Goal: Use online tool/utility

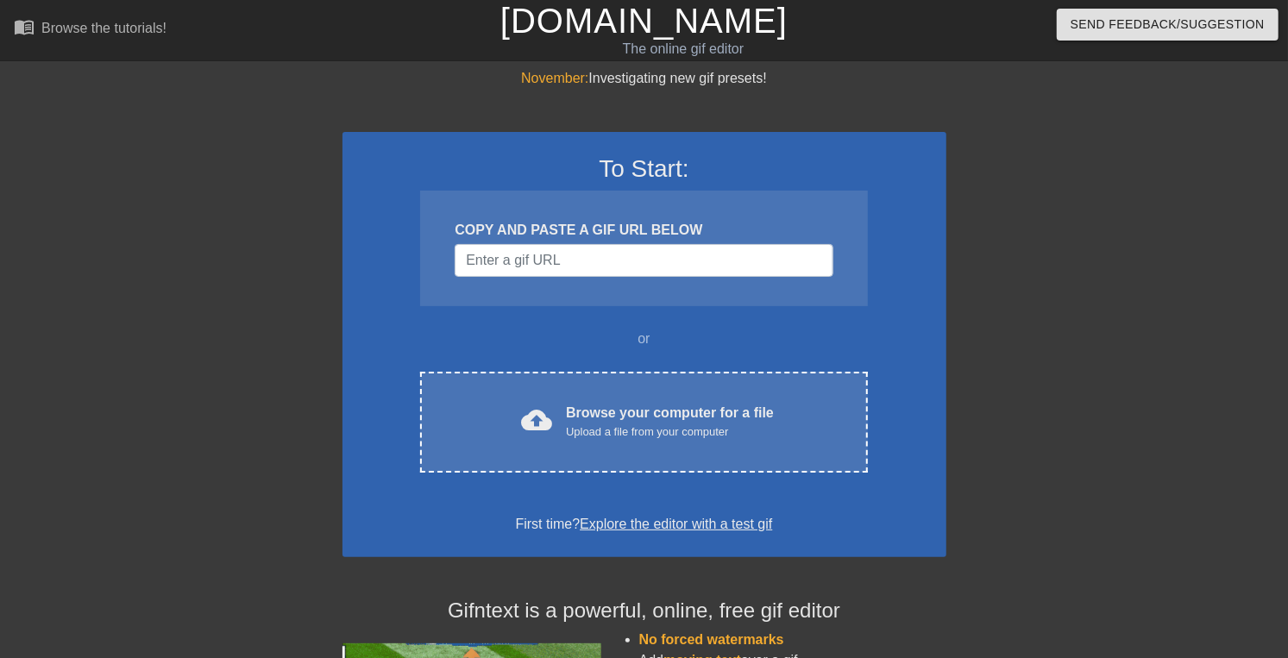
click at [646, 441] on div "Browse your computer for a file Upload a file from your computer" at bounding box center [670, 422] width 208 height 38
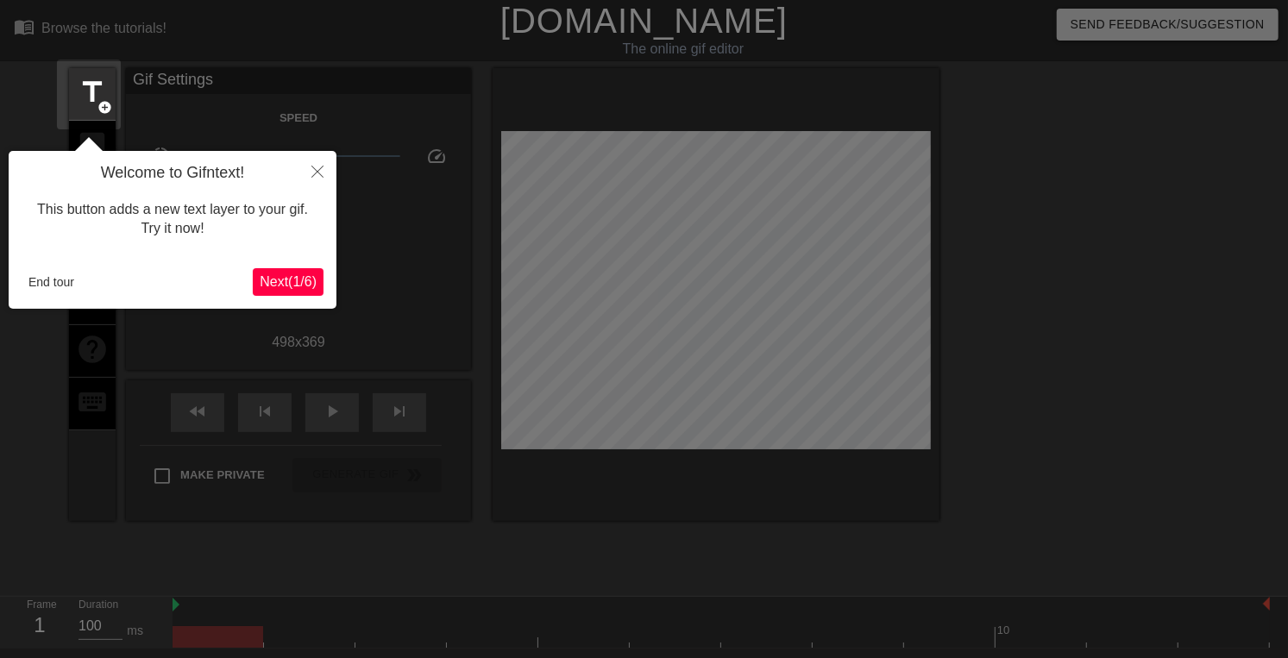
scroll to position [42, 0]
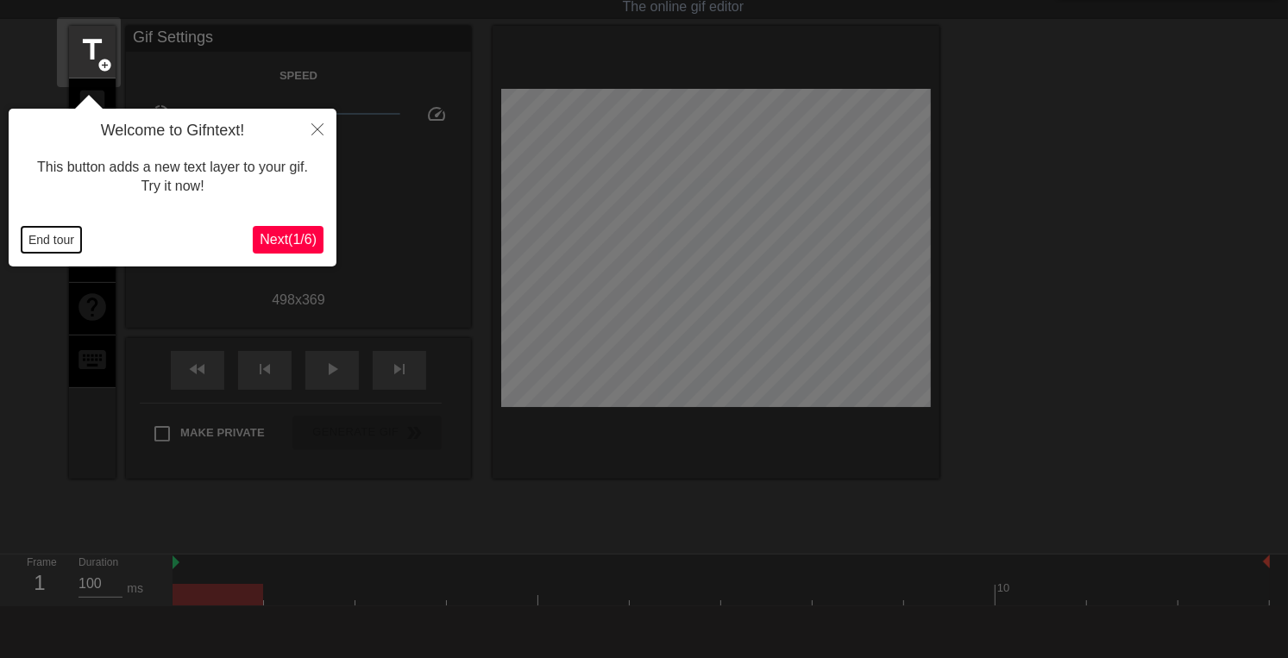
click at [61, 237] on button "End tour" at bounding box center [52, 240] width 60 height 26
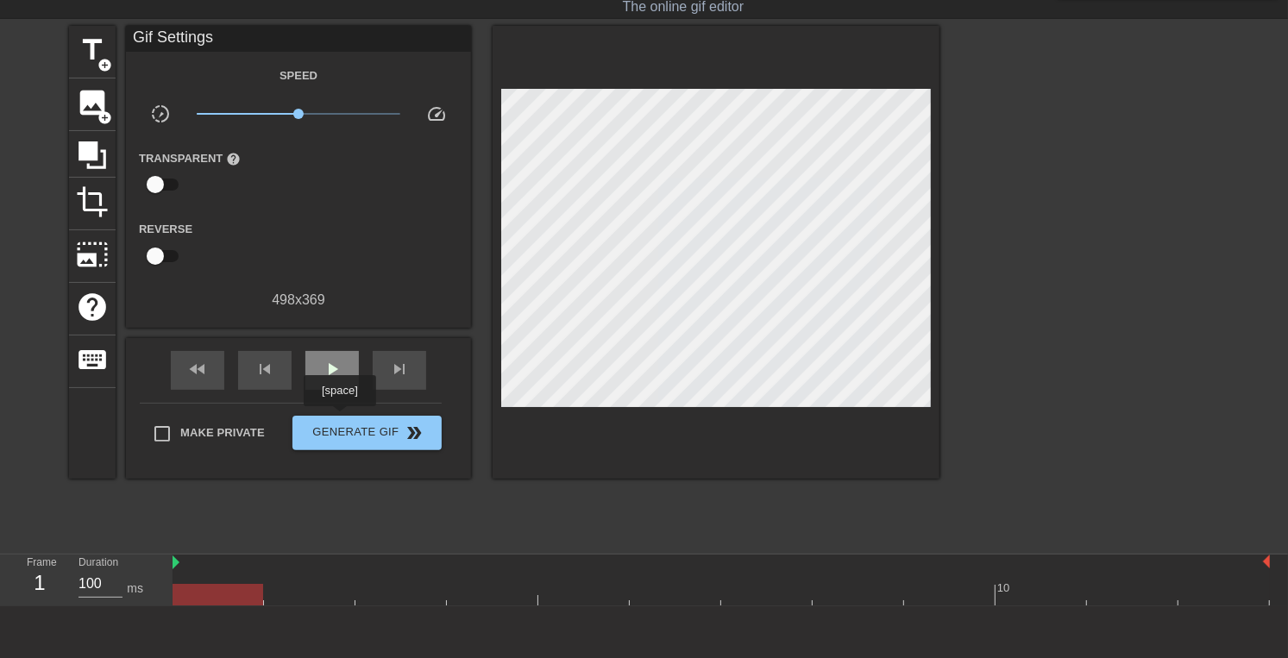
click at [339, 380] on span "play_arrow" at bounding box center [332, 369] width 21 height 21
click at [206, 582] on div at bounding box center [218, 583] width 91 height 22
click at [100, 106] on span "image" at bounding box center [92, 102] width 33 height 33
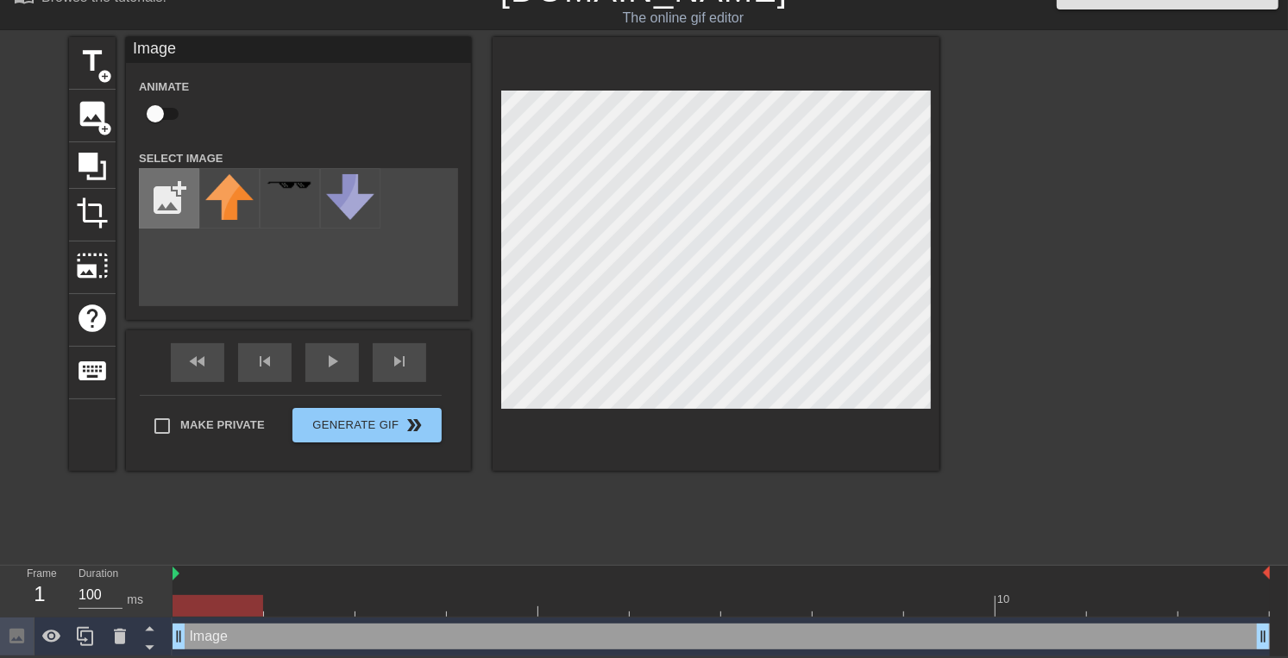
click at [162, 215] on input "file" at bounding box center [169, 198] width 59 height 59
click at [168, 212] on input "file" at bounding box center [169, 198] width 59 height 59
type input "C:\fakepath\hanging_rope.png"
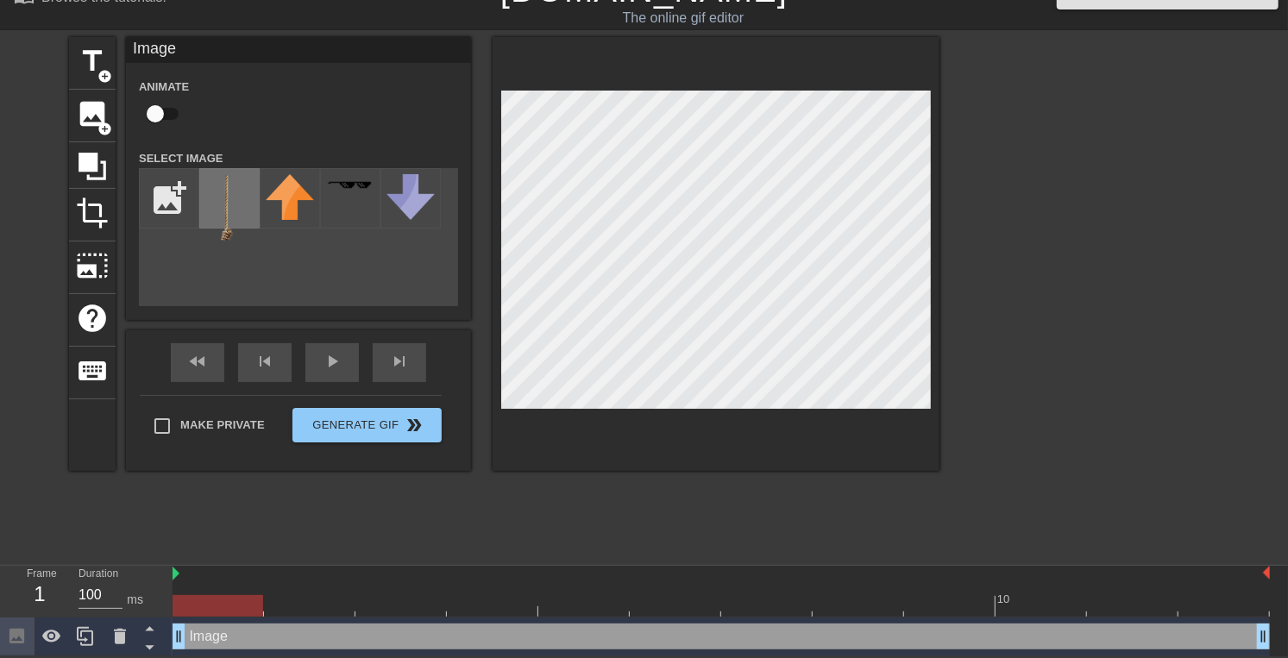
click at [232, 216] on img at bounding box center [229, 209] width 48 height 70
click at [759, 80] on div at bounding box center [716, 254] width 447 height 434
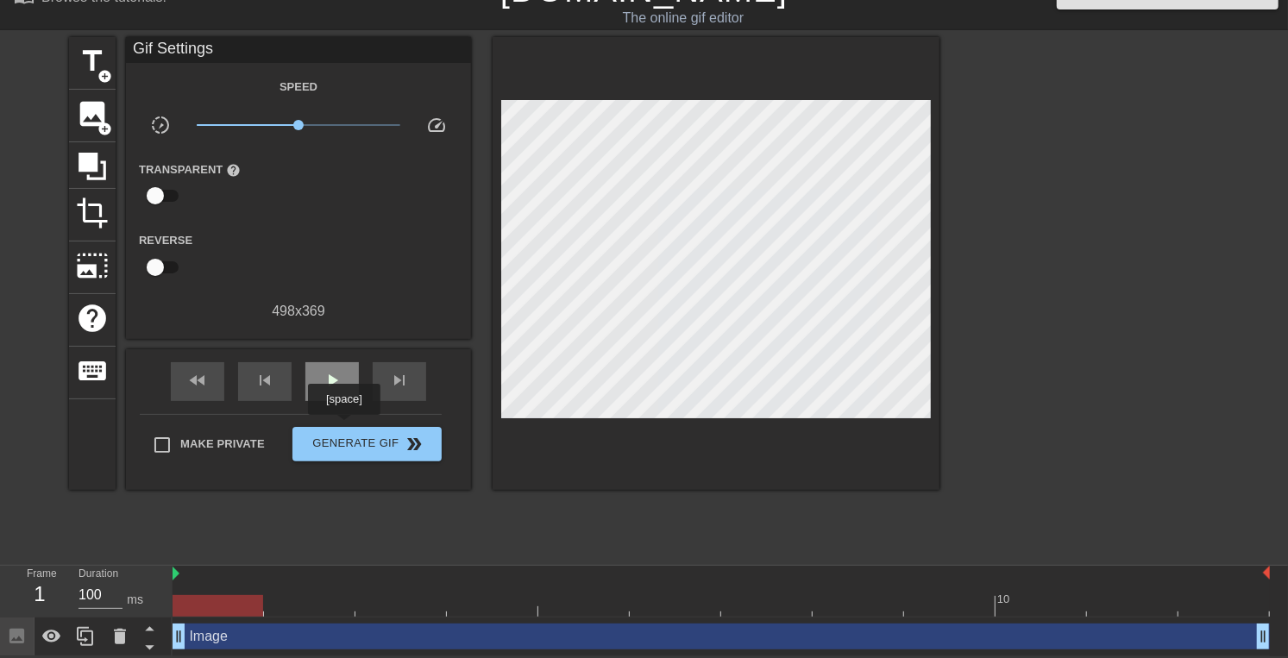
click at [343, 391] on span "play_arrow" at bounding box center [332, 380] width 21 height 21
click at [205, 606] on div at bounding box center [721, 606] width 1097 height 22
click at [349, 401] on div "play_arrow" at bounding box center [331, 381] width 53 height 39
click at [223, 596] on div at bounding box center [721, 606] width 1097 height 22
click at [322, 391] on span "play_arrow" at bounding box center [332, 380] width 21 height 21
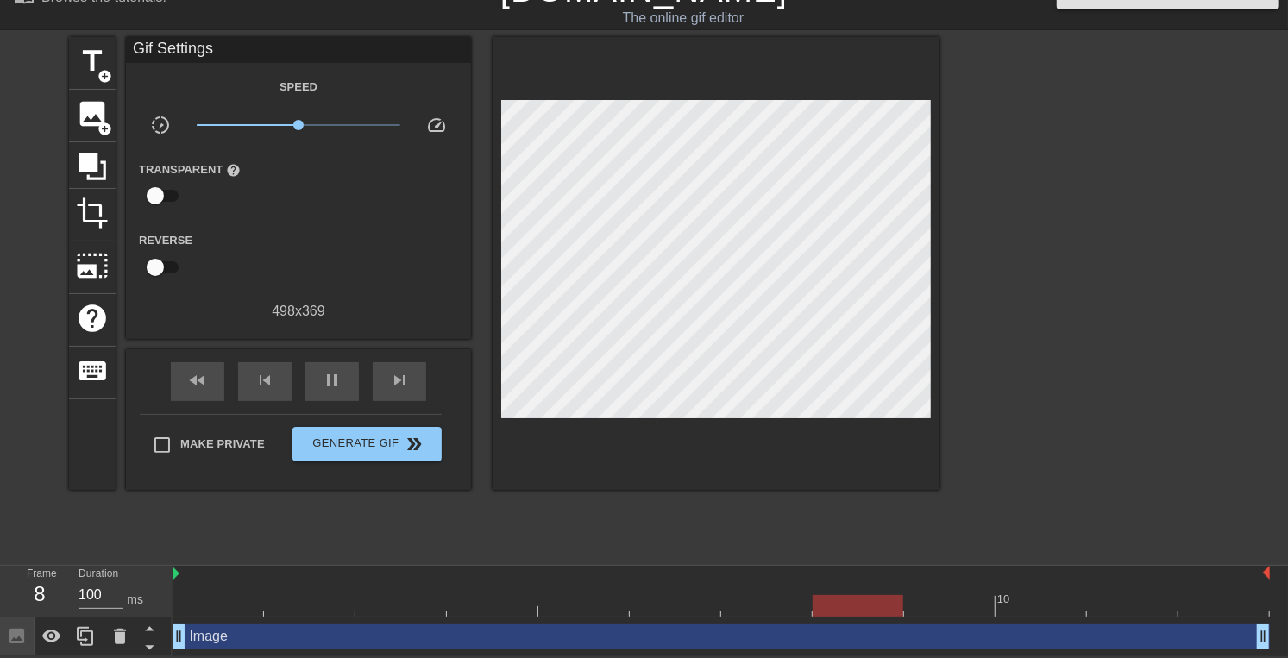
click at [230, 600] on div at bounding box center [721, 606] width 1097 height 22
click at [325, 391] on span "play_arrow" at bounding box center [332, 380] width 21 height 21
click at [195, 599] on div at bounding box center [721, 606] width 1097 height 22
click at [223, 595] on div at bounding box center [721, 606] width 1097 height 22
click at [337, 391] on span "play_arrow" at bounding box center [332, 380] width 21 height 21
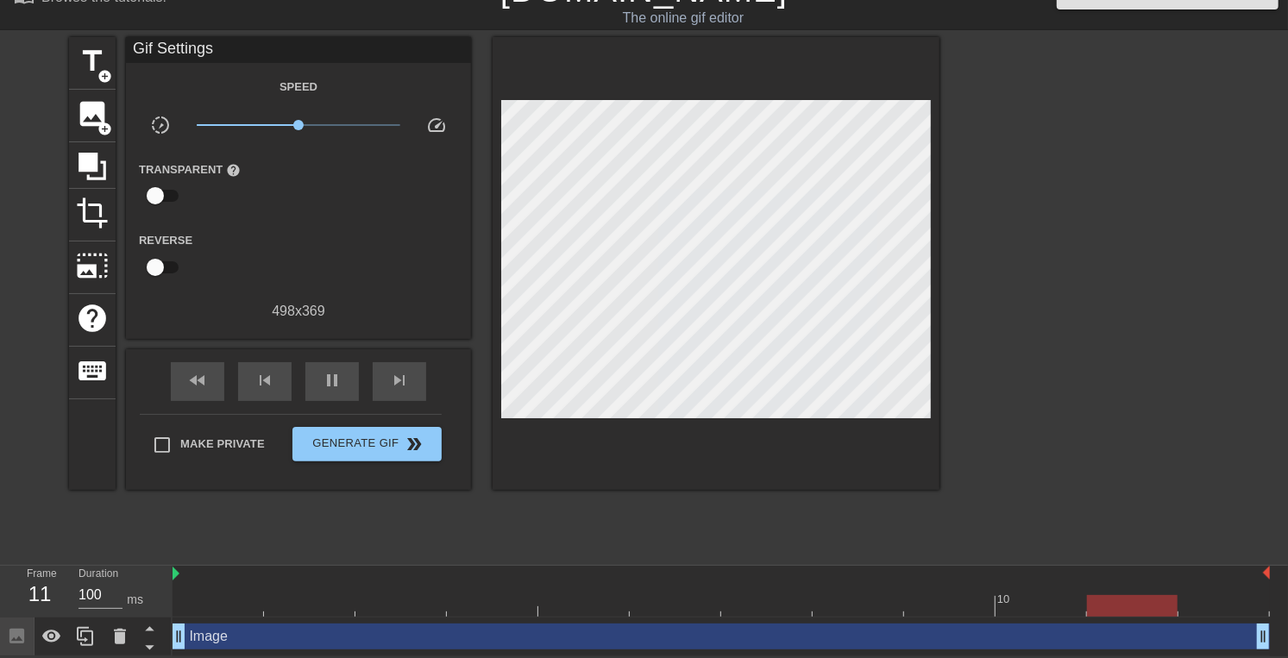
click at [230, 586] on div at bounding box center [218, 594] width 91 height 22
click at [242, 598] on div at bounding box center [218, 606] width 91 height 22
click at [332, 391] on span "play_arrow" at bounding box center [332, 380] width 21 height 21
click at [200, 583] on div at bounding box center [218, 594] width 91 height 22
click at [340, 391] on span "play_arrow" at bounding box center [332, 380] width 21 height 21
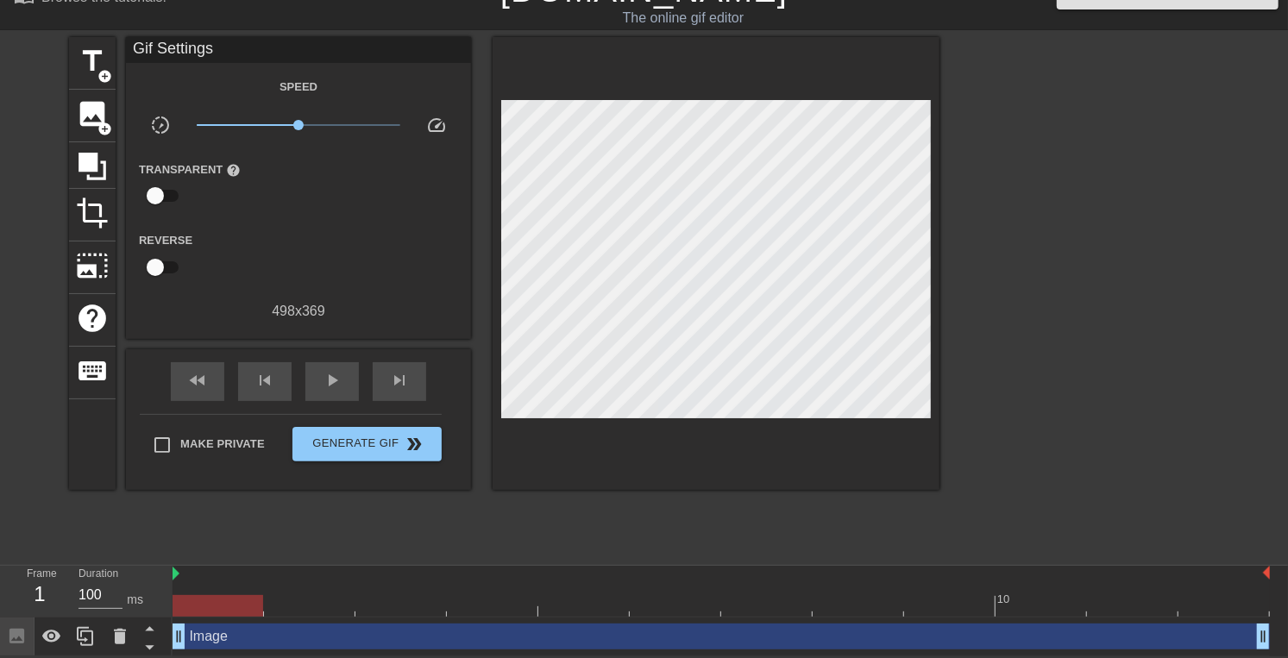
drag, startPoint x: 211, startPoint y: 588, endPoint x: 220, endPoint y: 575, distance: 16.0
click at [212, 584] on div at bounding box center [218, 594] width 91 height 22
click at [340, 391] on span "play_arrow" at bounding box center [332, 380] width 21 height 21
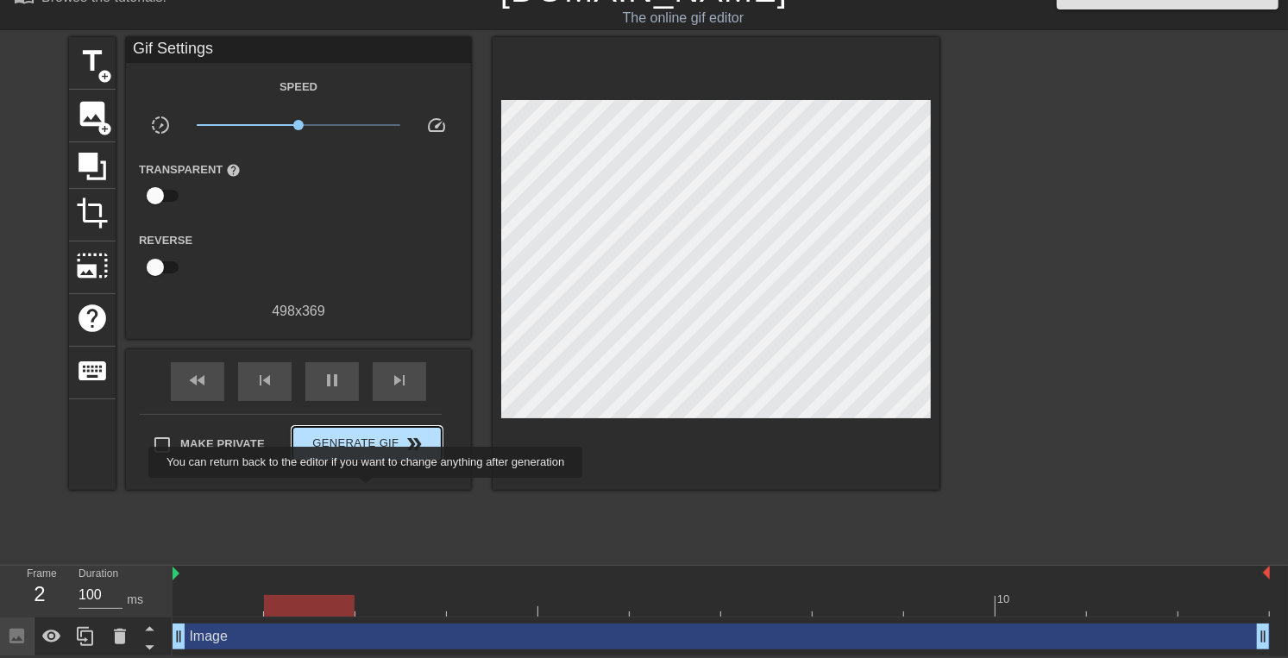
click at [368, 455] on span "Generate Gif double_arrow" at bounding box center [366, 444] width 135 height 21
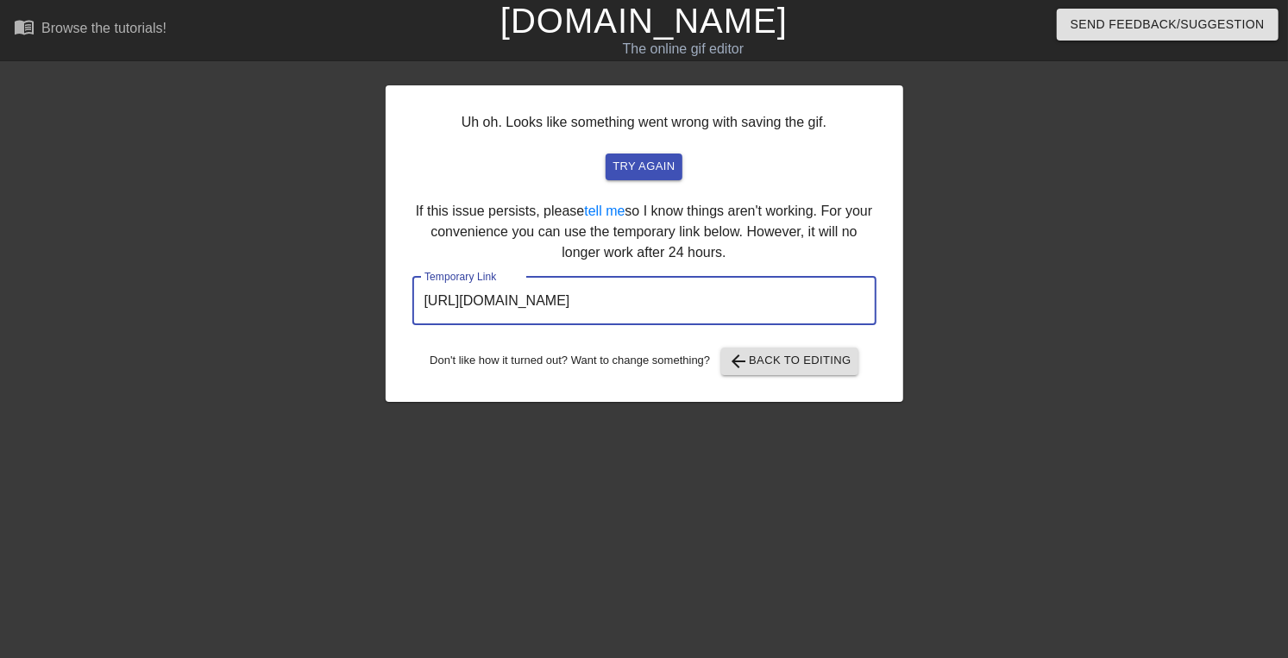
scroll to position [0, 46]
drag, startPoint x: 425, startPoint y: 421, endPoint x: 901, endPoint y: 437, distance: 476.5
click at [877, 325] on input "[URL][DOMAIN_NAME]" at bounding box center [644, 301] width 464 height 48
